Goal: Task Accomplishment & Management: Manage account settings

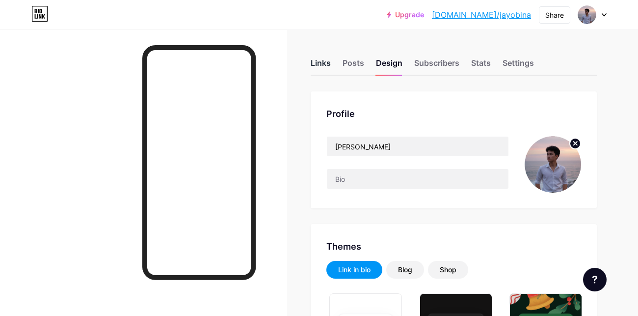
click at [316, 60] on div "Links" at bounding box center [321, 66] width 20 height 18
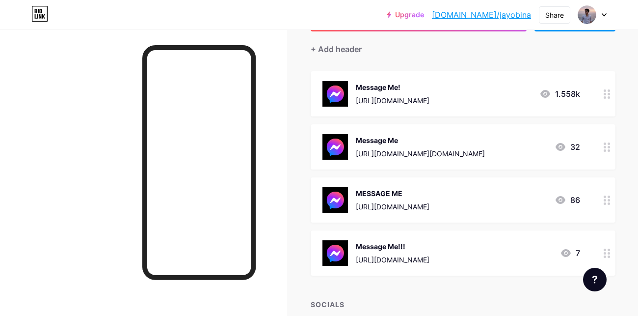
scroll to position [84, 0]
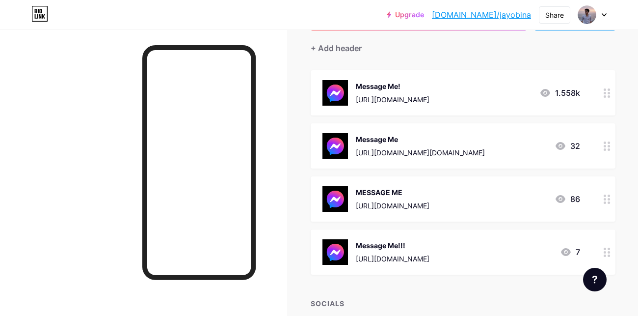
click at [605, 194] on icon at bounding box center [607, 198] width 7 height 9
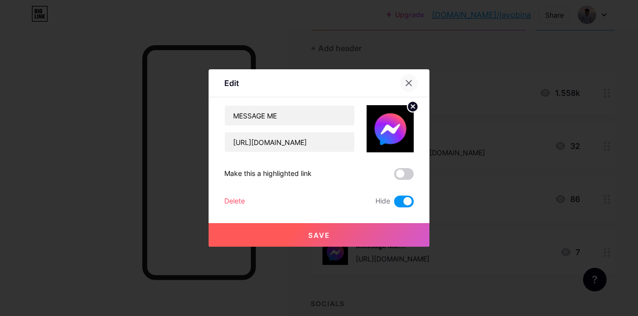
click at [400, 82] on div at bounding box center [409, 83] width 18 height 18
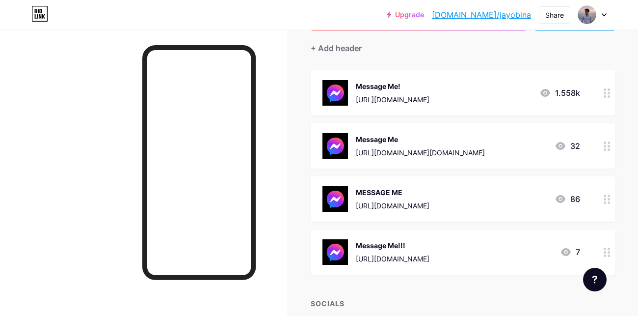
click at [606, 141] on circle at bounding box center [605, 142] width 2 height 2
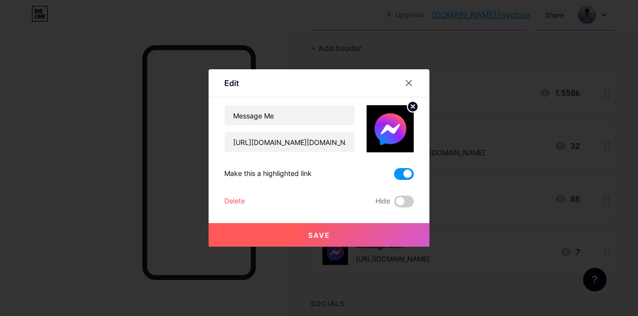
click at [394, 171] on span at bounding box center [404, 174] width 20 height 12
click at [394, 176] on input "checkbox" at bounding box center [394, 176] width 0 height 0
click at [394, 199] on span at bounding box center [404, 201] width 20 height 12
click at [394, 204] on input "checkbox" at bounding box center [394, 204] width 0 height 0
click at [385, 236] on button "Save" at bounding box center [319, 235] width 221 height 24
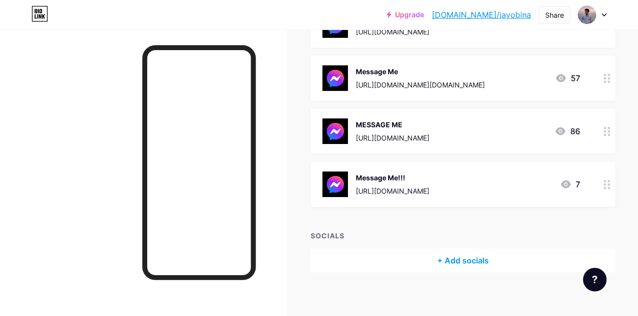
scroll to position [153, 0]
click at [456, 249] on div "+ Add socials" at bounding box center [463, 260] width 305 height 24
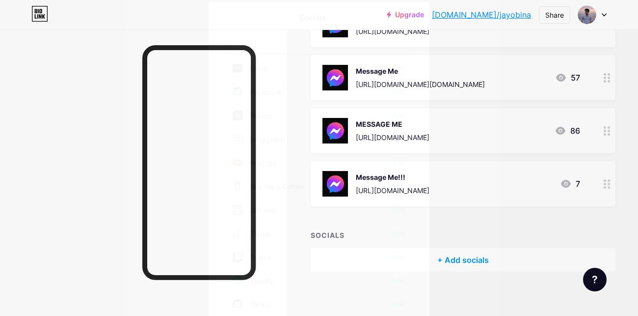
scroll to position [5, 0]
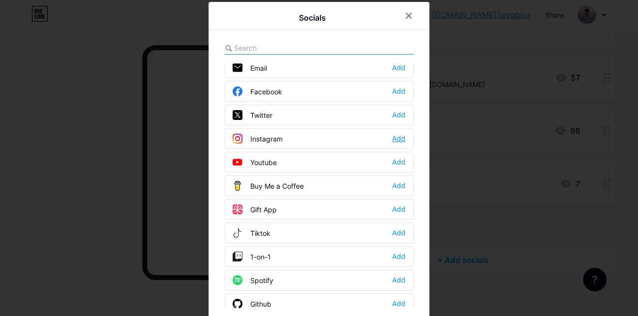
click at [392, 133] on div "Add" at bounding box center [398, 138] width 13 height 10
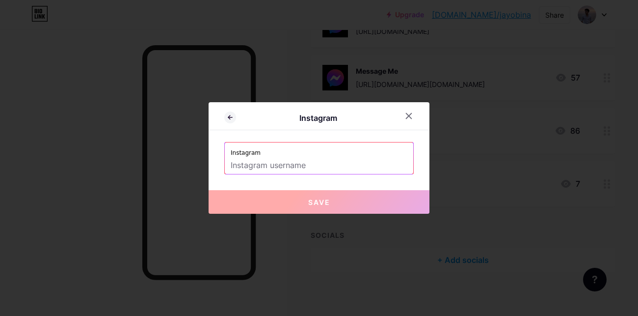
click at [314, 159] on input "text" at bounding box center [319, 165] width 177 height 17
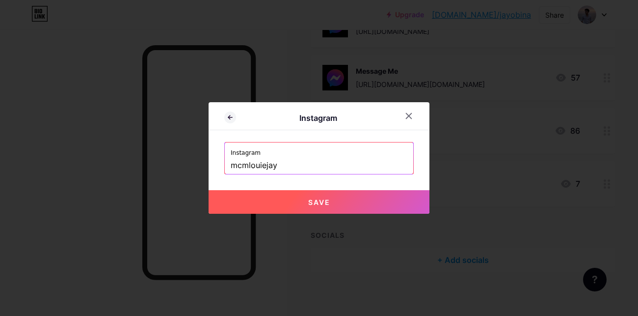
click at [345, 202] on button "Save" at bounding box center [319, 202] width 221 height 24
type input "[URL][DOMAIN_NAME]"
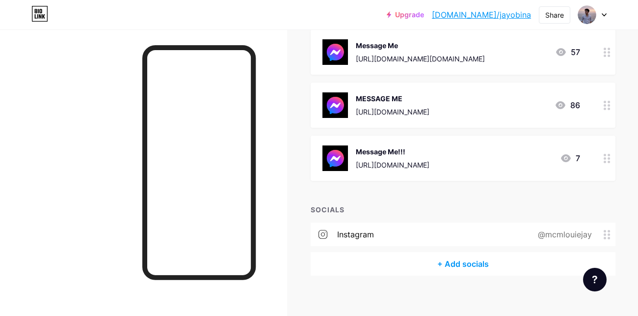
scroll to position [182, 0]
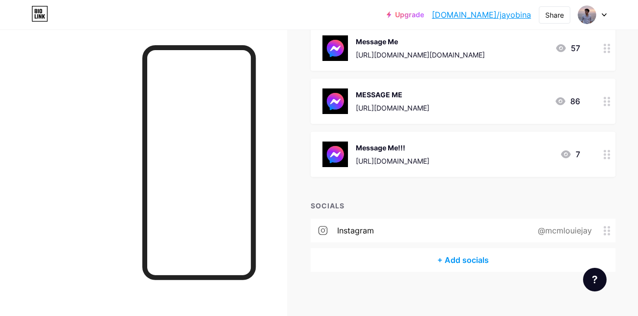
click at [453, 254] on div "+ Add socials" at bounding box center [463, 260] width 305 height 24
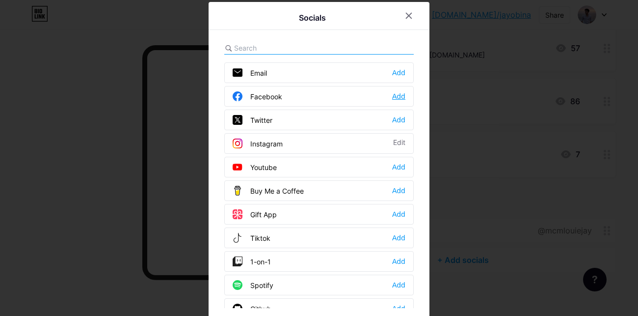
click at [392, 95] on div "Add" at bounding box center [398, 96] width 13 height 10
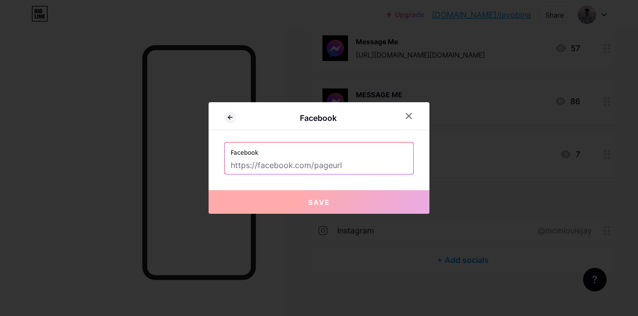
click at [318, 163] on input "text" at bounding box center [319, 165] width 177 height 17
click at [324, 165] on input "text" at bounding box center [319, 165] width 177 height 17
paste input "[URL][DOMAIN_NAME]"
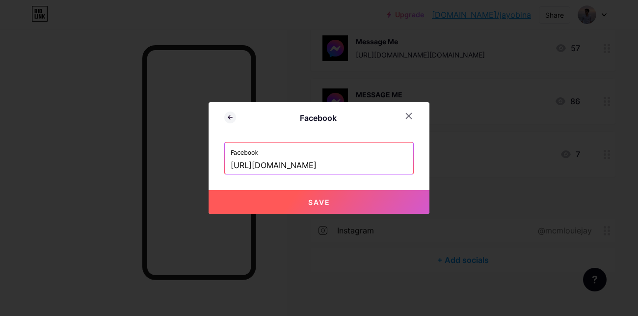
type input "[URL][DOMAIN_NAME]"
click at [343, 203] on button "Save" at bounding box center [319, 202] width 221 height 24
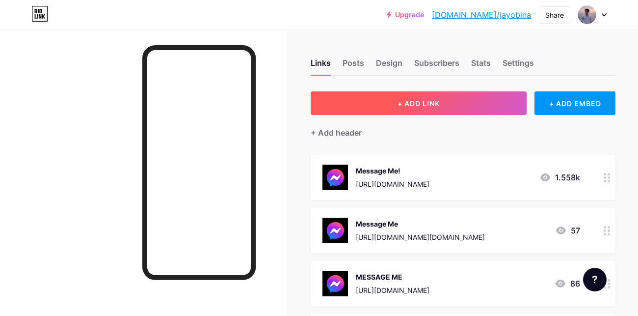
click at [436, 102] on span "+ ADD LINK" at bounding box center [419, 103] width 42 height 8
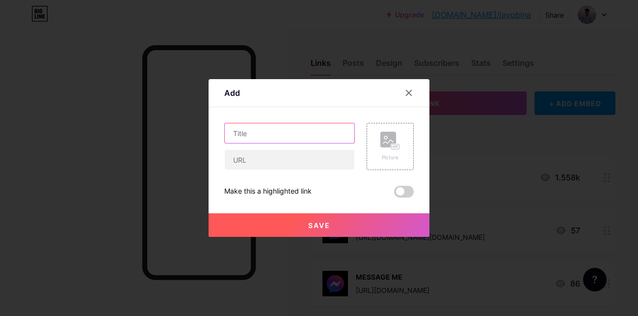
click at [292, 135] on input "text" at bounding box center [290, 133] width 130 height 20
click at [65, 213] on div at bounding box center [319, 158] width 638 height 316
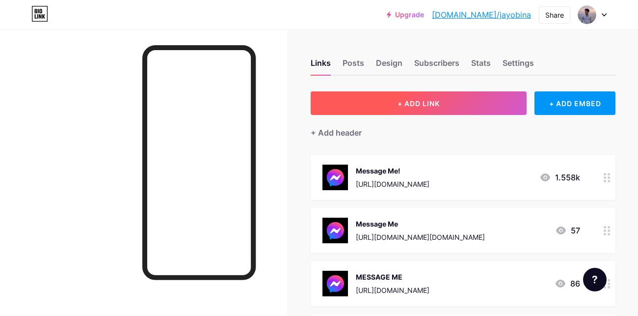
click at [406, 102] on span "+ ADD LINK" at bounding box center [419, 103] width 42 height 8
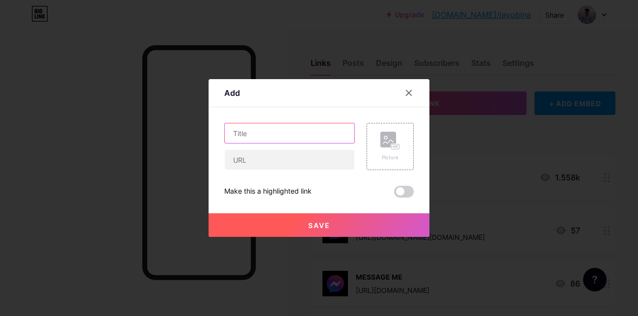
click at [295, 133] on input "text" at bounding box center [290, 133] width 130 height 20
type input "Message Me on IG"
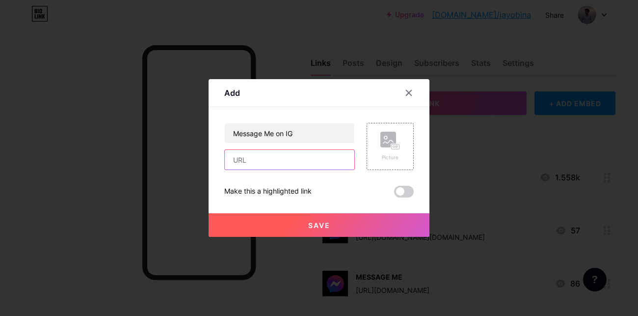
click at [291, 160] on input "text" at bounding box center [290, 160] width 130 height 20
paste input "[URL][DOMAIN_NAME]"
type input "[URL][DOMAIN_NAME]"
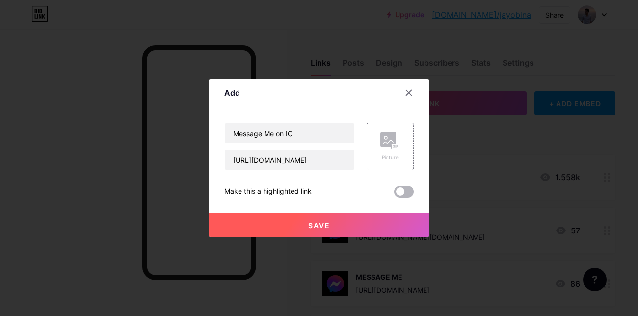
click at [394, 189] on span at bounding box center [404, 192] width 20 height 12
click at [394, 194] on input "checkbox" at bounding box center [394, 194] width 0 height 0
click at [364, 222] on button "Save" at bounding box center [319, 225] width 221 height 24
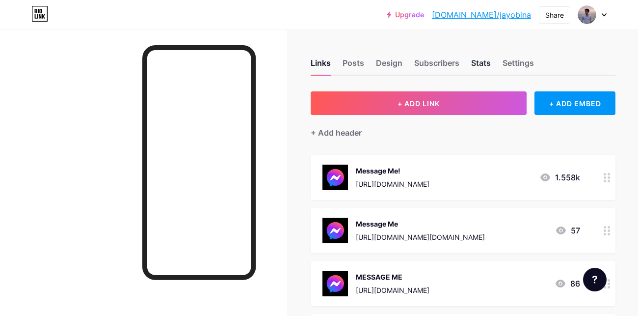
click at [475, 61] on div "Stats" at bounding box center [481, 66] width 20 height 18
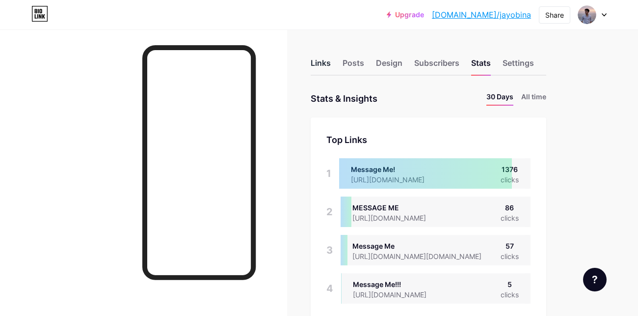
click at [320, 65] on div "Links" at bounding box center [321, 66] width 20 height 18
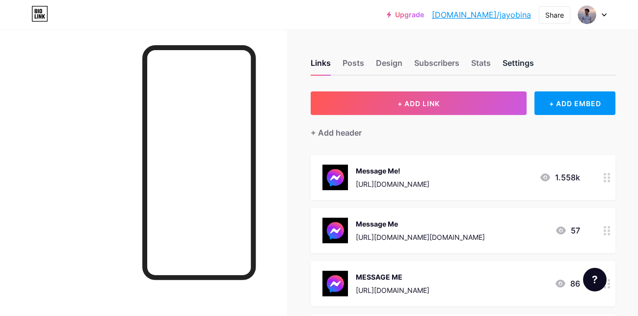
click at [521, 59] on div "Settings" at bounding box center [518, 66] width 31 height 18
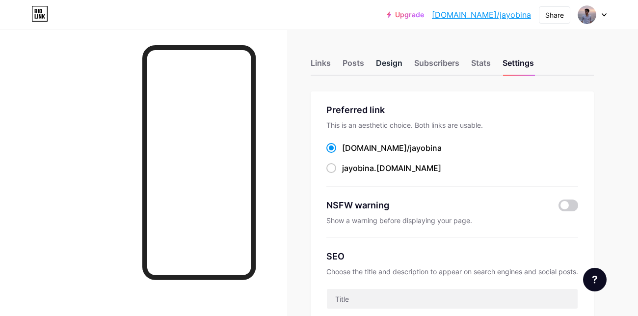
click at [386, 61] on div "Design" at bounding box center [389, 66] width 27 height 18
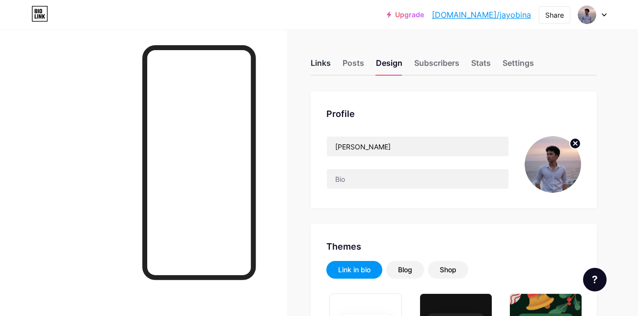
click at [320, 62] on div "Links" at bounding box center [321, 66] width 20 height 18
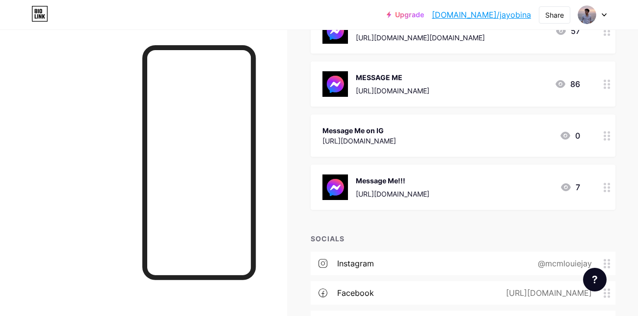
scroll to position [195, 0]
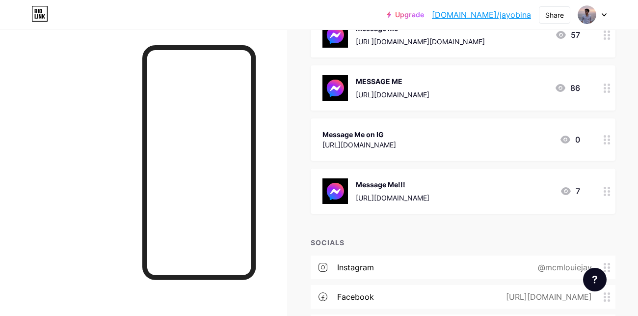
click at [605, 142] on circle at bounding box center [605, 143] width 2 height 2
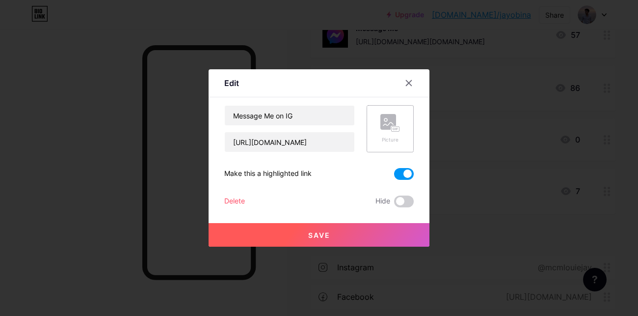
click at [380, 127] on rect at bounding box center [388, 122] width 16 height 16
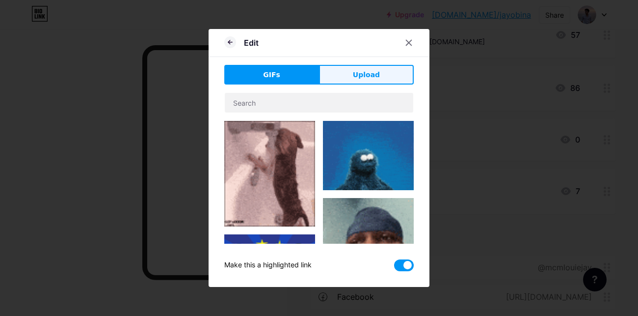
click at [355, 72] on span "Upload" at bounding box center [366, 75] width 27 height 10
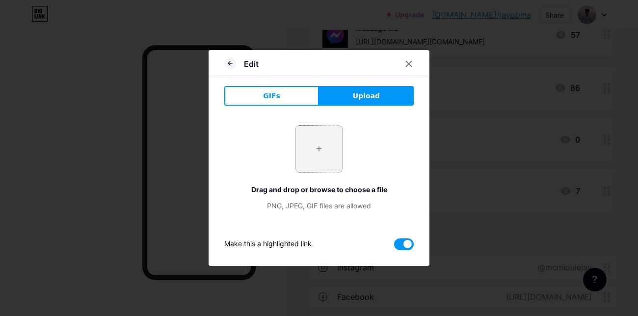
click at [330, 148] on input "file" at bounding box center [319, 149] width 46 height 46
click at [321, 148] on input "file" at bounding box center [319, 149] width 46 height 46
type input "C:\fakepath\photo_6206070452883932716_x.jpg"
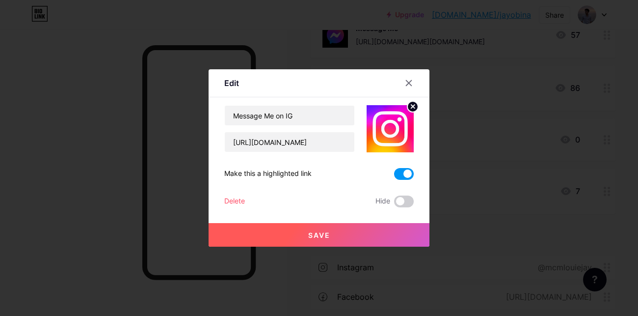
click at [345, 235] on button "Save" at bounding box center [319, 235] width 221 height 24
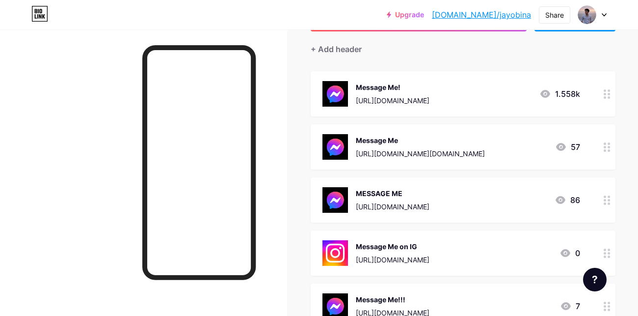
scroll to position [0, 0]
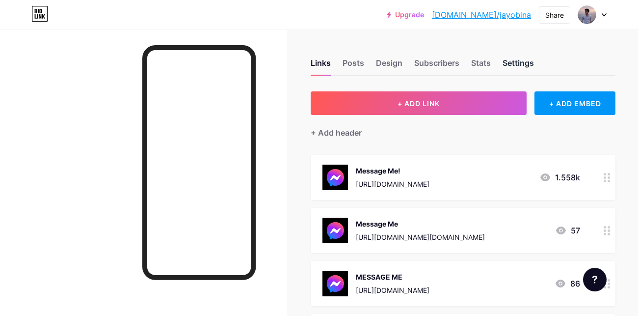
click at [520, 57] on div "Settings" at bounding box center [518, 66] width 31 height 18
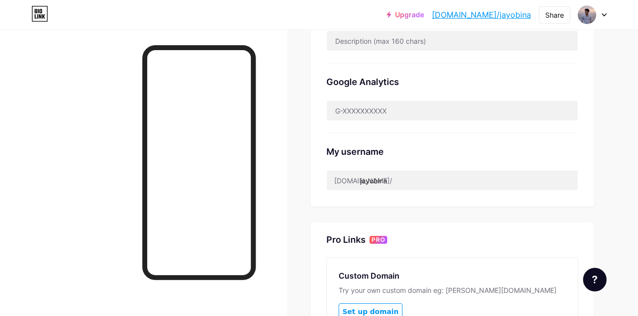
scroll to position [287, 0]
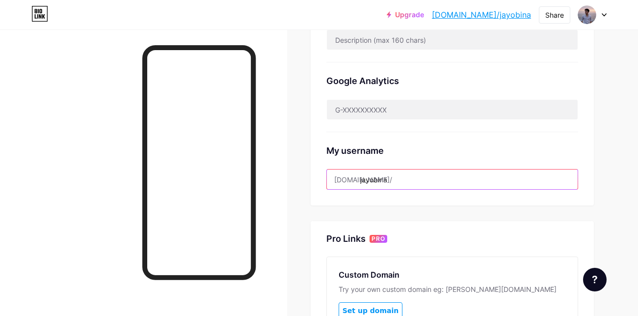
click at [400, 175] on input "jayobina" at bounding box center [452, 179] width 251 height 20
drag, startPoint x: 395, startPoint y: 177, endPoint x: 353, endPoint y: 183, distance: 42.2
click at [353, 183] on input "jayobina" at bounding box center [452, 179] width 251 height 20
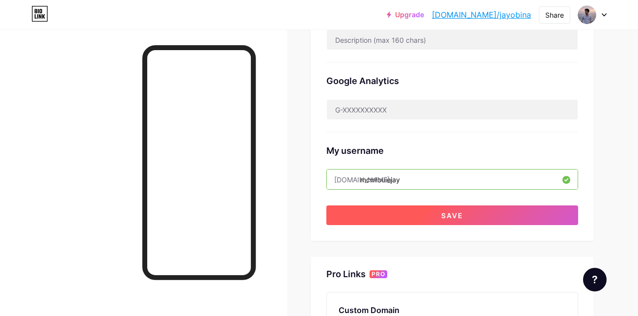
type input "mcmlouiejay"
click at [382, 212] on button "Save" at bounding box center [452, 215] width 252 height 20
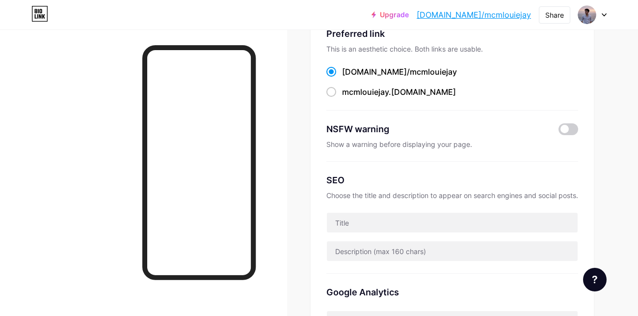
scroll to position [0, 0]
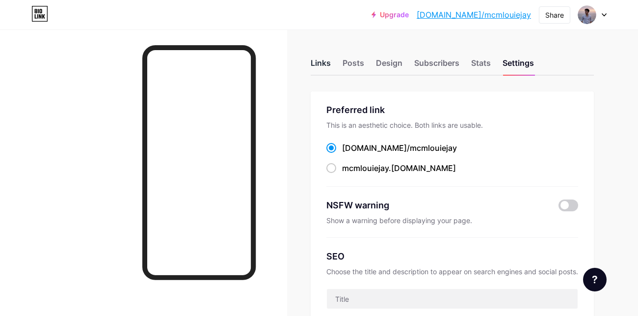
click at [313, 62] on div "Links" at bounding box center [321, 66] width 20 height 18
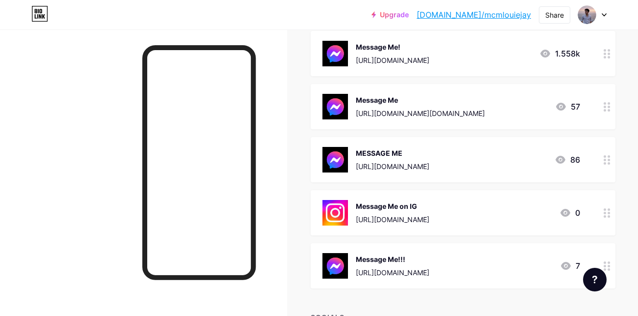
scroll to position [129, 0]
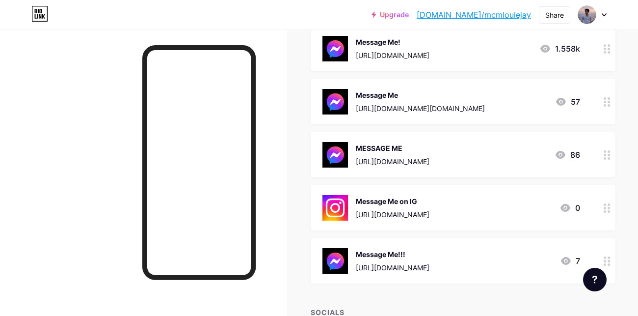
click at [605, 207] on circle at bounding box center [605, 208] width 2 height 2
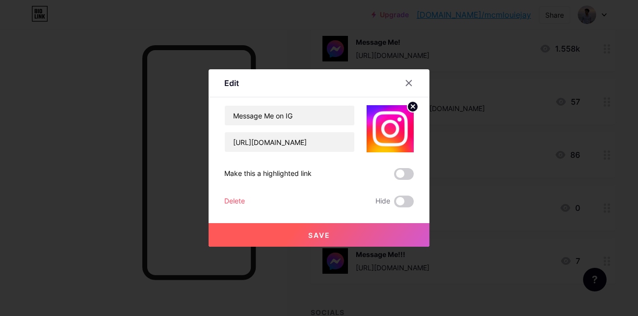
click at [379, 191] on div "Message Me on IG [URL][DOMAIN_NAME] Make this a highlighted link Delete Hide Sa…" at bounding box center [318, 156] width 189 height 102
click at [394, 199] on span at bounding box center [404, 201] width 20 height 12
click at [394, 204] on input "checkbox" at bounding box center [394, 204] width 0 height 0
click at [355, 231] on button "Save" at bounding box center [319, 235] width 221 height 24
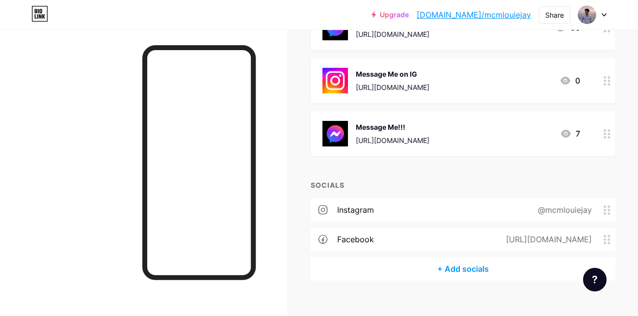
scroll to position [247, 0]
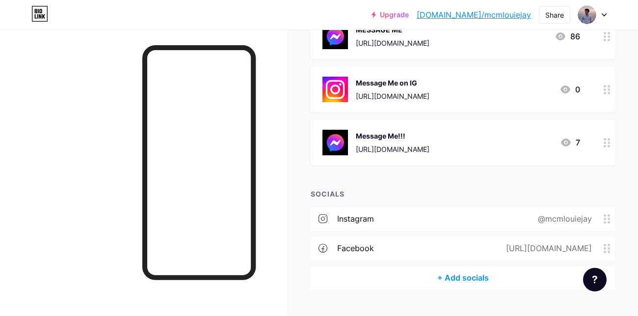
click at [609, 92] on circle at bounding box center [609, 93] width 2 height 2
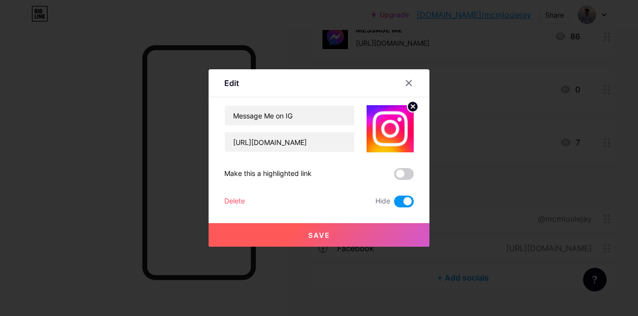
click at [594, 86] on div at bounding box center [319, 158] width 638 height 316
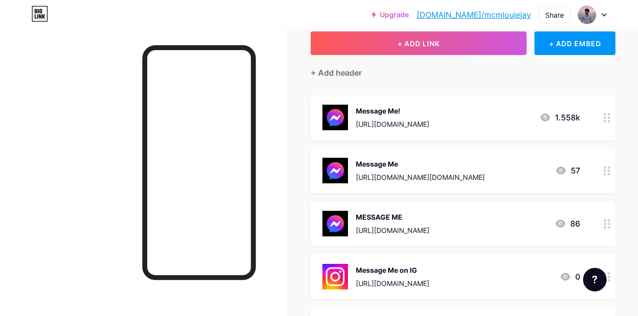
scroll to position [265, 0]
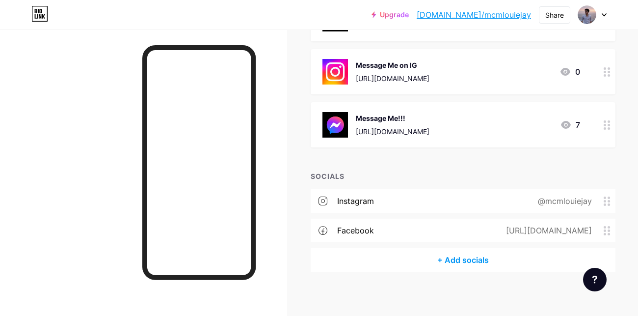
click at [606, 196] on circle at bounding box center [605, 197] width 2 height 2
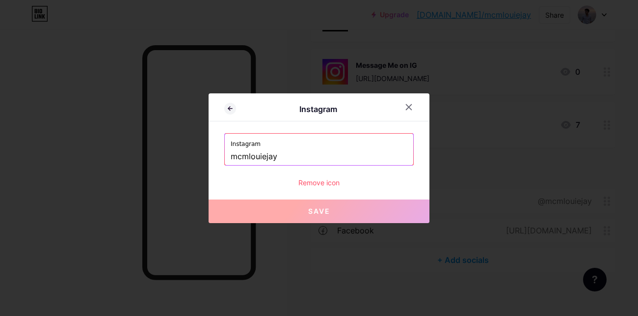
click at [319, 180] on div "Remove icon" at bounding box center [318, 182] width 189 height 10
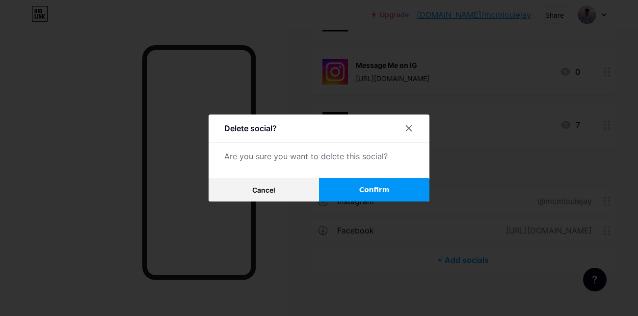
click at [336, 192] on button "Confirm" at bounding box center [374, 190] width 110 height 24
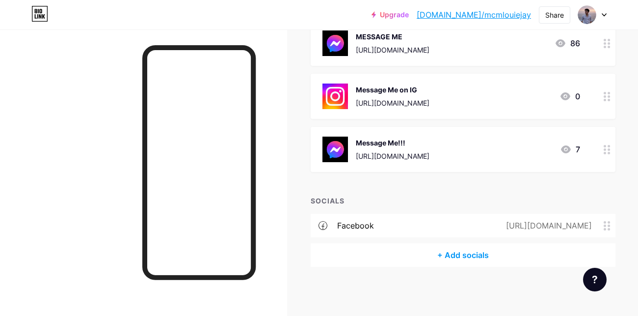
scroll to position [235, 0]
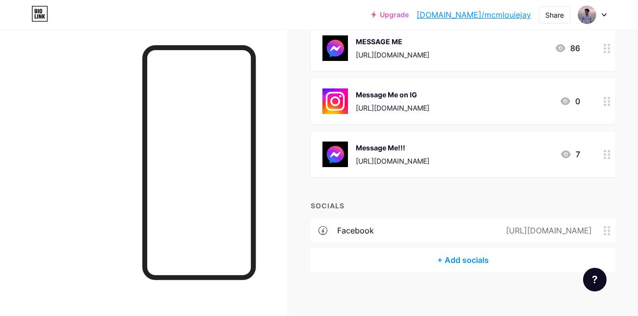
click at [604, 97] on icon at bounding box center [607, 101] width 7 height 9
click at [394, 171] on span at bounding box center [404, 174] width 20 height 12
click at [394, 176] on input "checkbox" at bounding box center [394, 176] width 0 height 0
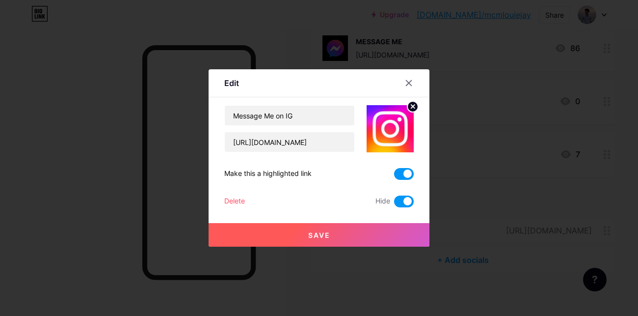
click at [369, 236] on button "Save" at bounding box center [319, 235] width 221 height 24
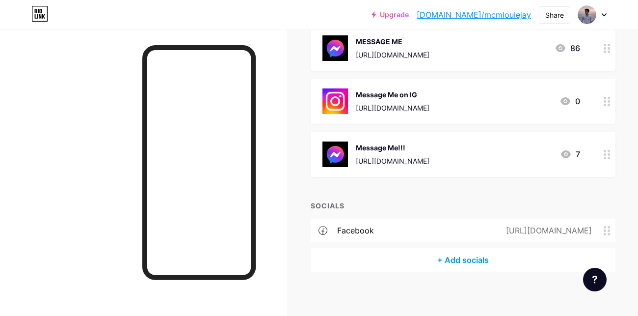
click at [606, 100] on icon at bounding box center [607, 101] width 7 height 9
click at [394, 172] on span at bounding box center [404, 174] width 20 height 12
click at [394, 176] on input "checkbox" at bounding box center [394, 176] width 0 height 0
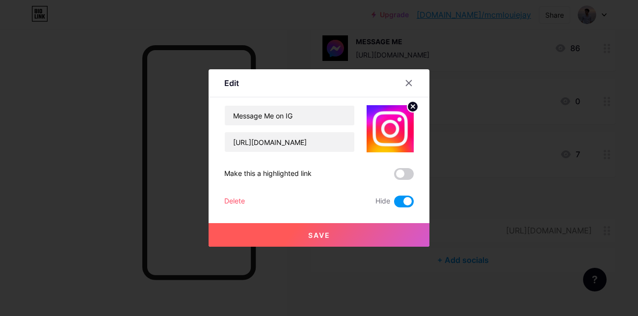
click at [370, 229] on button "Save" at bounding box center [319, 235] width 221 height 24
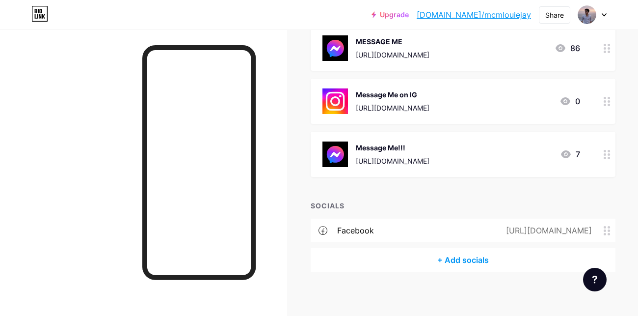
click at [605, 100] on circle at bounding box center [605, 101] width 2 height 2
click at [245, 196] on div "Delete" at bounding box center [234, 201] width 21 height 12
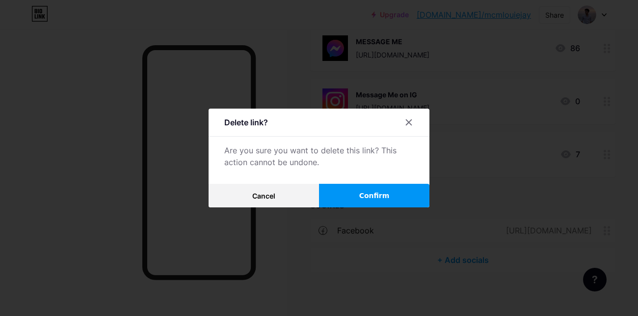
click at [347, 198] on button "Confirm" at bounding box center [374, 196] width 110 height 24
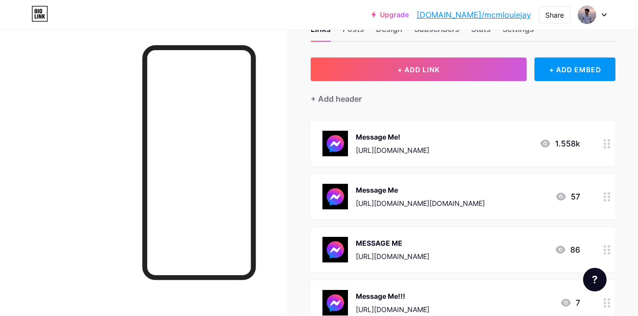
scroll to position [0, 0]
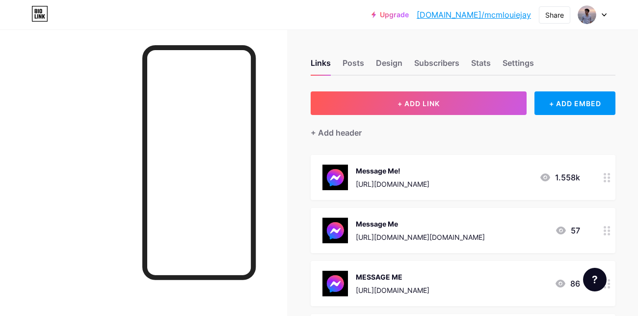
click at [604, 173] on icon at bounding box center [607, 177] width 7 height 9
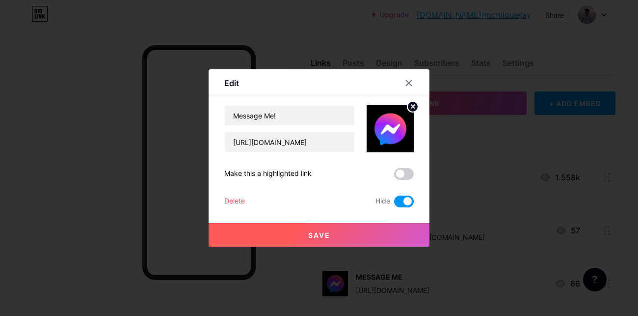
drag, startPoint x: 375, startPoint y: 176, endPoint x: 371, endPoint y: 193, distance: 17.9
click at [394, 176] on span at bounding box center [404, 174] width 20 height 12
click at [394, 176] on input "checkbox" at bounding box center [394, 176] width 0 height 0
click at [359, 231] on button "Save" at bounding box center [319, 235] width 221 height 24
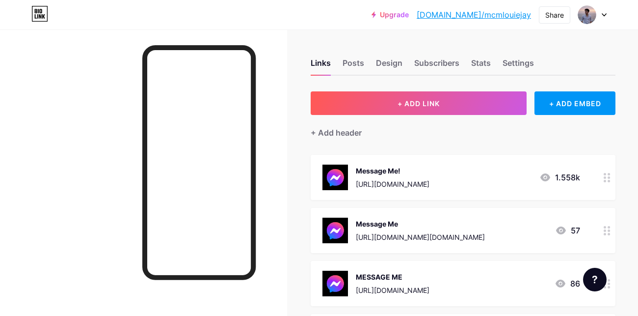
click at [603, 170] on div at bounding box center [607, 177] width 17 height 45
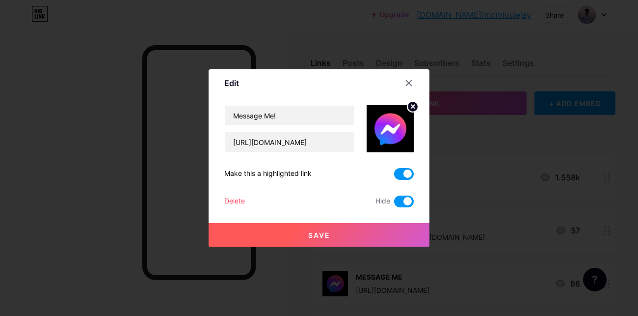
click at [394, 204] on span at bounding box center [404, 201] width 20 height 12
click at [394, 204] on input "checkbox" at bounding box center [394, 204] width 0 height 0
click at [353, 238] on button "Save" at bounding box center [319, 235] width 221 height 24
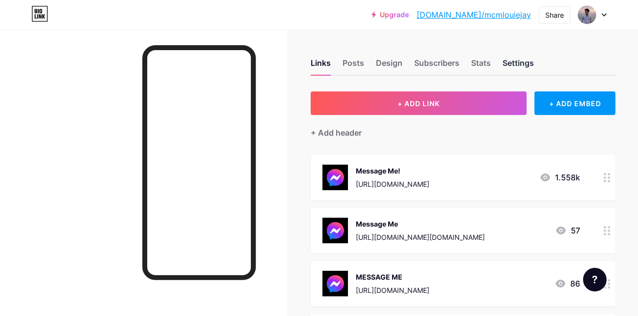
click at [525, 61] on div "Settings" at bounding box center [518, 66] width 31 height 18
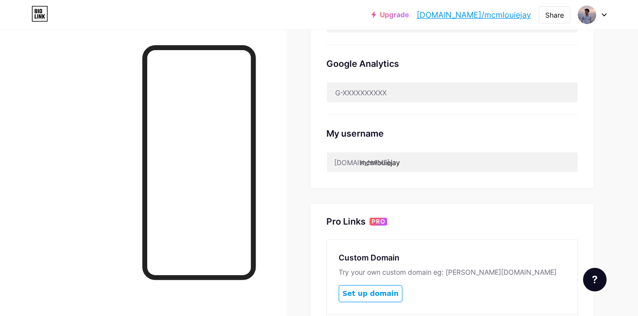
scroll to position [318, 0]
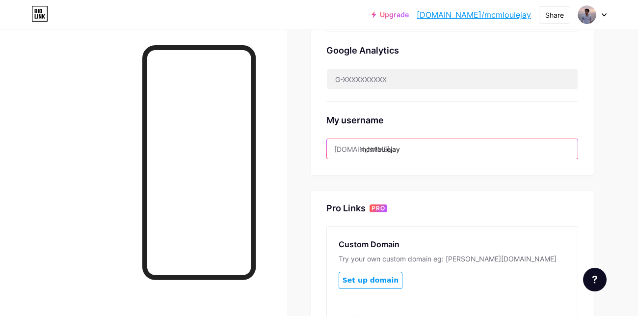
click at [409, 142] on input "mcmlouiejay" at bounding box center [452, 149] width 251 height 20
drag, startPoint x: 413, startPoint y: 145, endPoint x: 358, endPoint y: 151, distance: 55.3
click at [358, 151] on div "[DOMAIN_NAME]/ mcmlouiejay" at bounding box center [452, 148] width 252 height 21
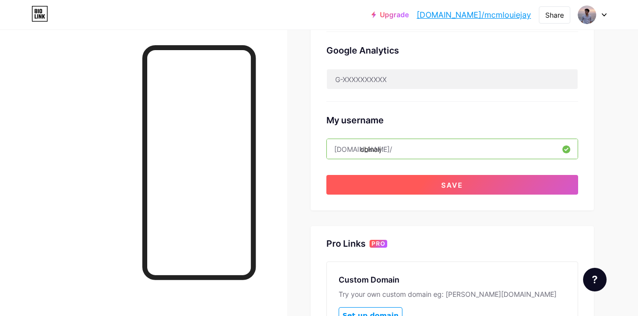
click at [429, 181] on button "Save" at bounding box center [452, 185] width 252 height 20
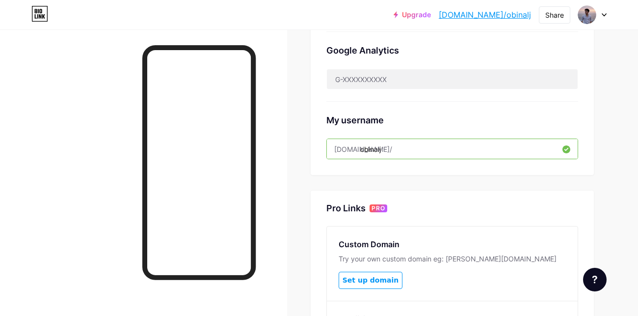
drag, startPoint x: 407, startPoint y: 144, endPoint x: 356, endPoint y: 153, distance: 52.3
click at [356, 153] on input "obinalj" at bounding box center [452, 149] width 251 height 20
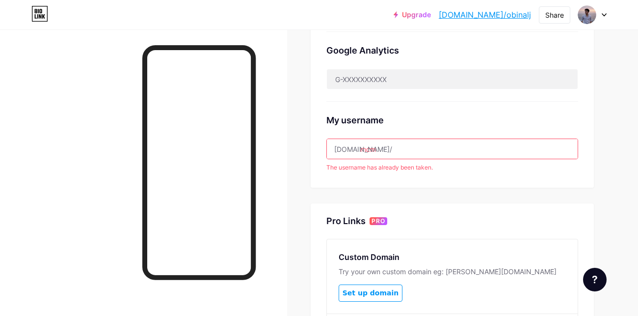
type input "mcmlouiejay"
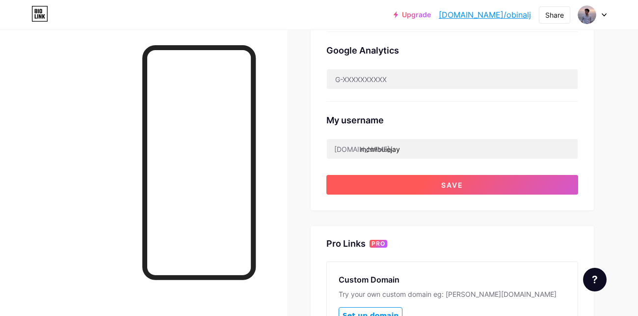
click at [445, 185] on span "Save" at bounding box center [452, 185] width 22 height 8
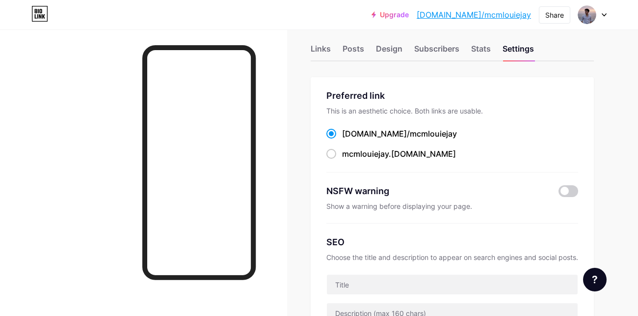
scroll to position [0, 0]
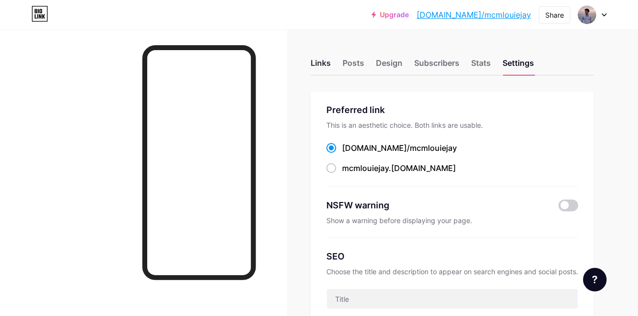
click at [320, 66] on div "Links" at bounding box center [321, 66] width 20 height 18
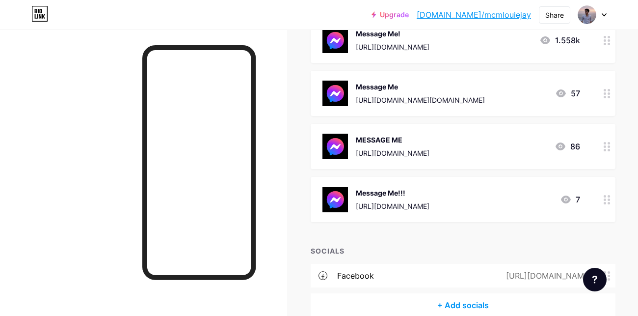
scroll to position [164, 0]
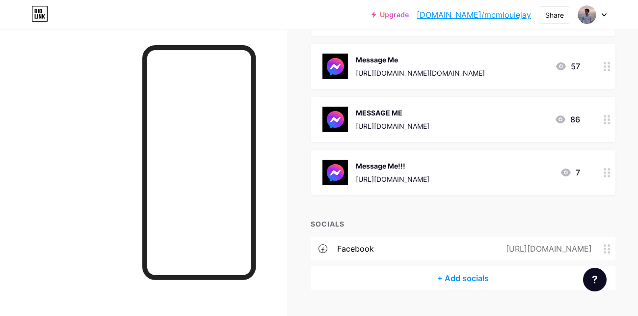
click at [459, 269] on div "+ Add socials" at bounding box center [463, 278] width 305 height 24
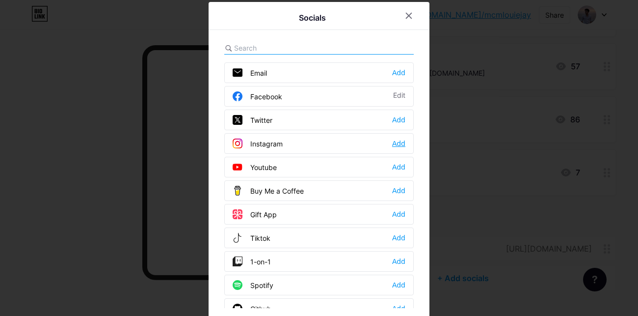
click at [392, 141] on div "Add" at bounding box center [398, 143] width 13 height 10
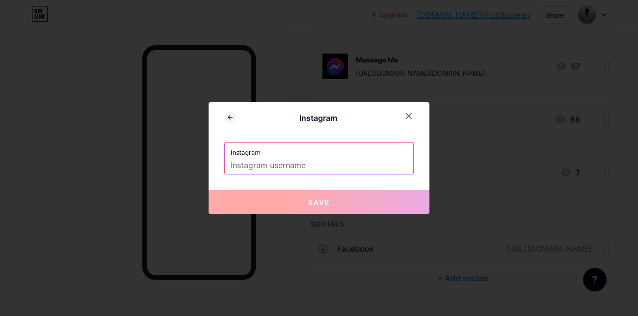
click at [336, 168] on input "text" at bounding box center [319, 165] width 177 height 17
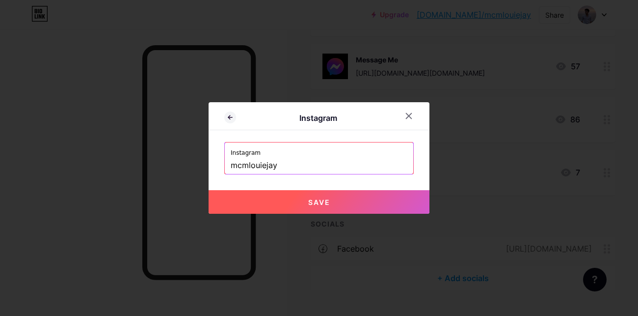
click at [359, 200] on button "Save" at bounding box center [319, 202] width 221 height 24
type input "[URL][DOMAIN_NAME]"
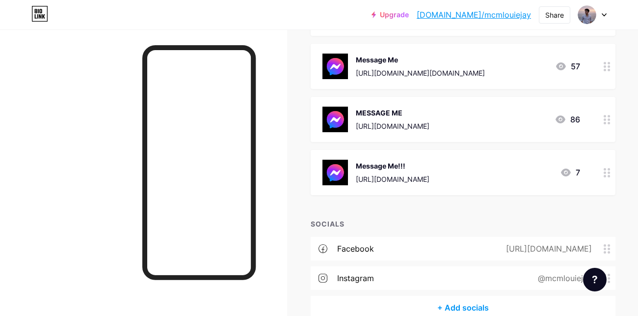
scroll to position [12, 0]
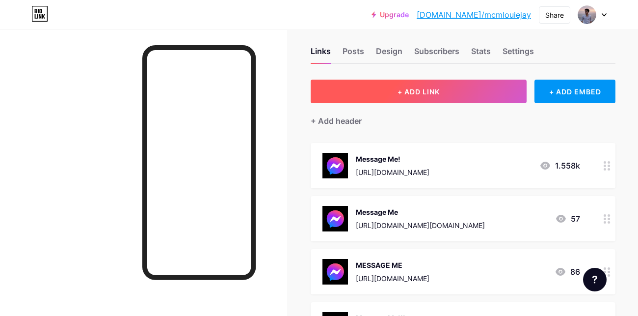
click at [476, 92] on button "+ ADD LINK" at bounding box center [419, 92] width 216 height 24
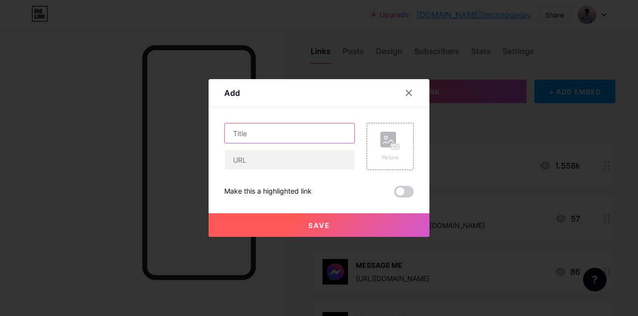
click at [279, 133] on input "text" at bounding box center [290, 133] width 130 height 20
type input "Message Me on IG"
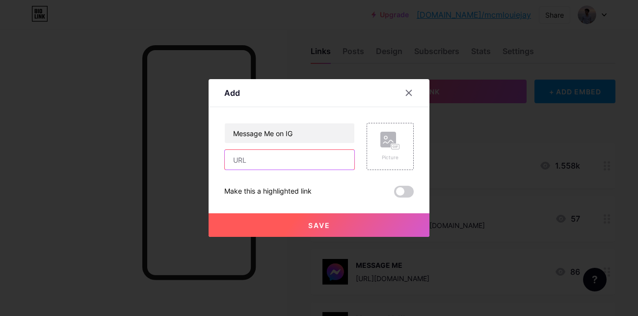
click at [292, 160] on input "text" at bounding box center [290, 160] width 130 height 20
paste input "[URL][DOMAIN_NAME]"
type input "[URL][DOMAIN_NAME]"
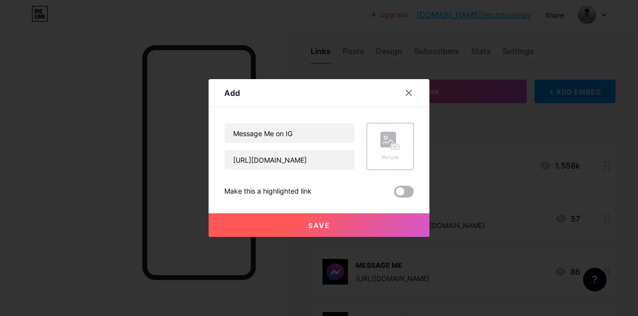
click at [394, 188] on span at bounding box center [404, 192] width 20 height 12
click at [394, 194] on input "checkbox" at bounding box center [394, 194] width 0 height 0
click at [380, 153] on div "Picture" at bounding box center [390, 146] width 20 height 29
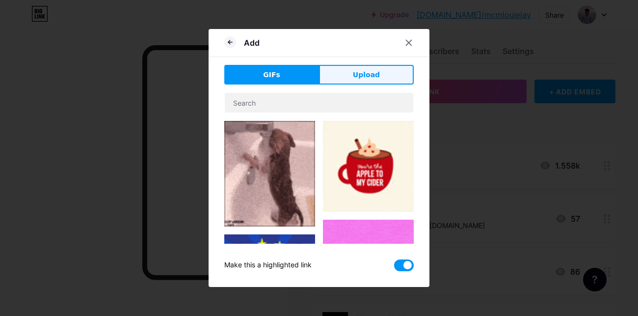
click at [358, 71] on span "Upload" at bounding box center [366, 75] width 27 height 10
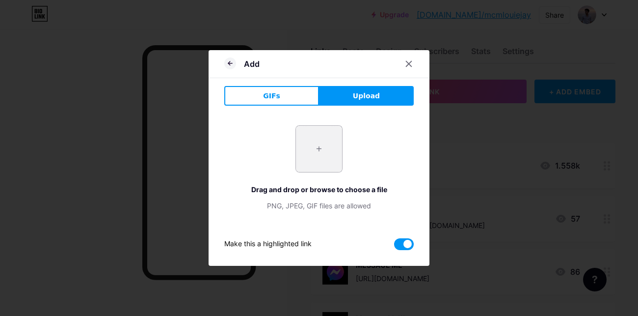
click at [322, 152] on input "file" at bounding box center [319, 149] width 46 height 46
type input "C:\fakepath\photo_6206070452883932716_x.jpg"
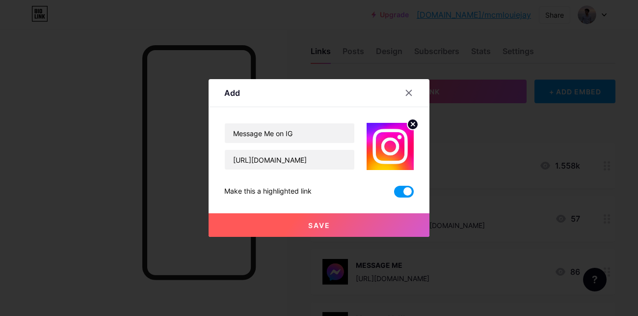
click at [339, 224] on button "Save" at bounding box center [319, 225] width 221 height 24
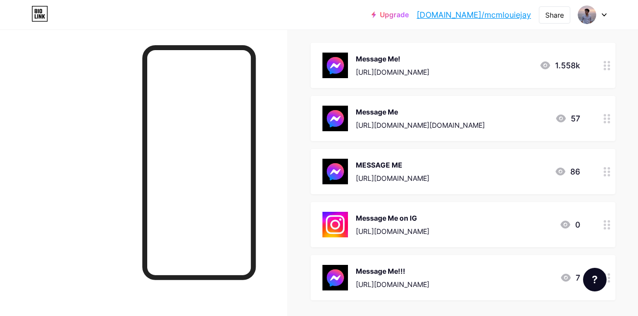
scroll to position [106, 0]
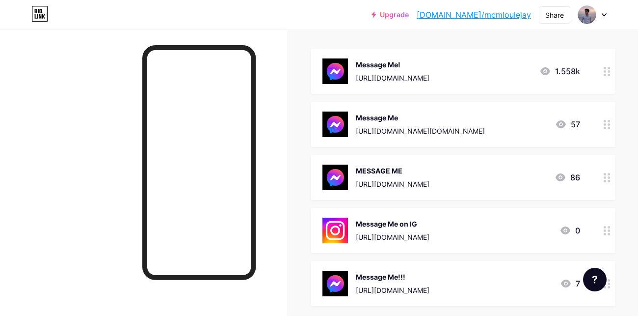
click at [607, 67] on icon at bounding box center [607, 71] width 7 height 9
click at [406, 84] on icon at bounding box center [408, 82] width 5 height 5
click at [601, 119] on div at bounding box center [607, 124] width 17 height 45
click at [400, 88] on div at bounding box center [409, 83] width 18 height 18
click at [597, 64] on div "Message Me! [URL][DOMAIN_NAME] 1.558k" at bounding box center [463, 71] width 305 height 45
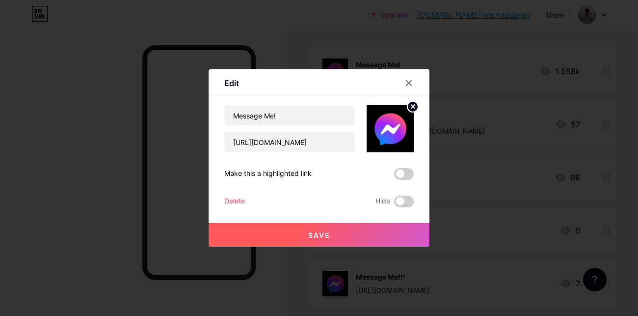
click at [606, 64] on div at bounding box center [319, 158] width 638 height 316
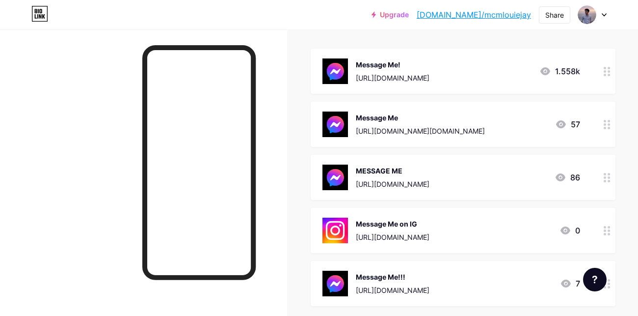
click at [606, 67] on icon at bounding box center [607, 71] width 7 height 9
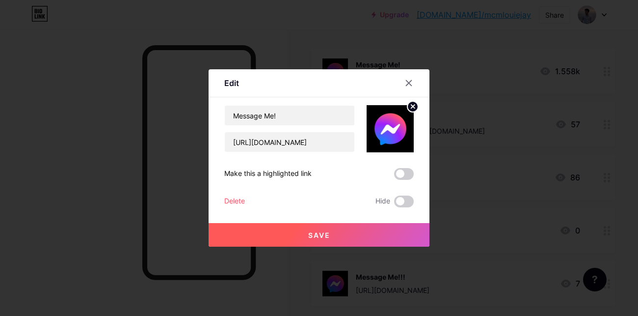
click at [375, 200] on div "Hide" at bounding box center [394, 201] width 38 height 12
click at [394, 201] on span at bounding box center [404, 201] width 20 height 12
click at [394, 204] on input "checkbox" at bounding box center [394, 204] width 0 height 0
click at [358, 230] on button "Save" at bounding box center [319, 235] width 221 height 24
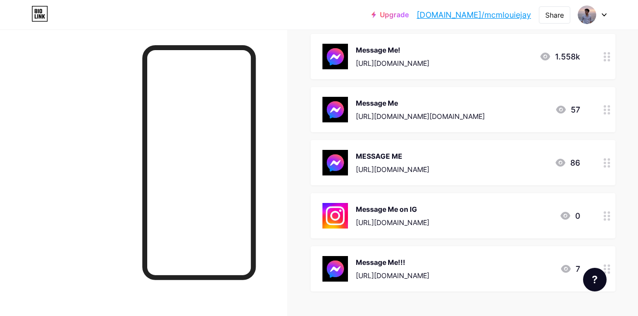
scroll to position [110, 0]
